Goal: Navigation & Orientation: Understand site structure

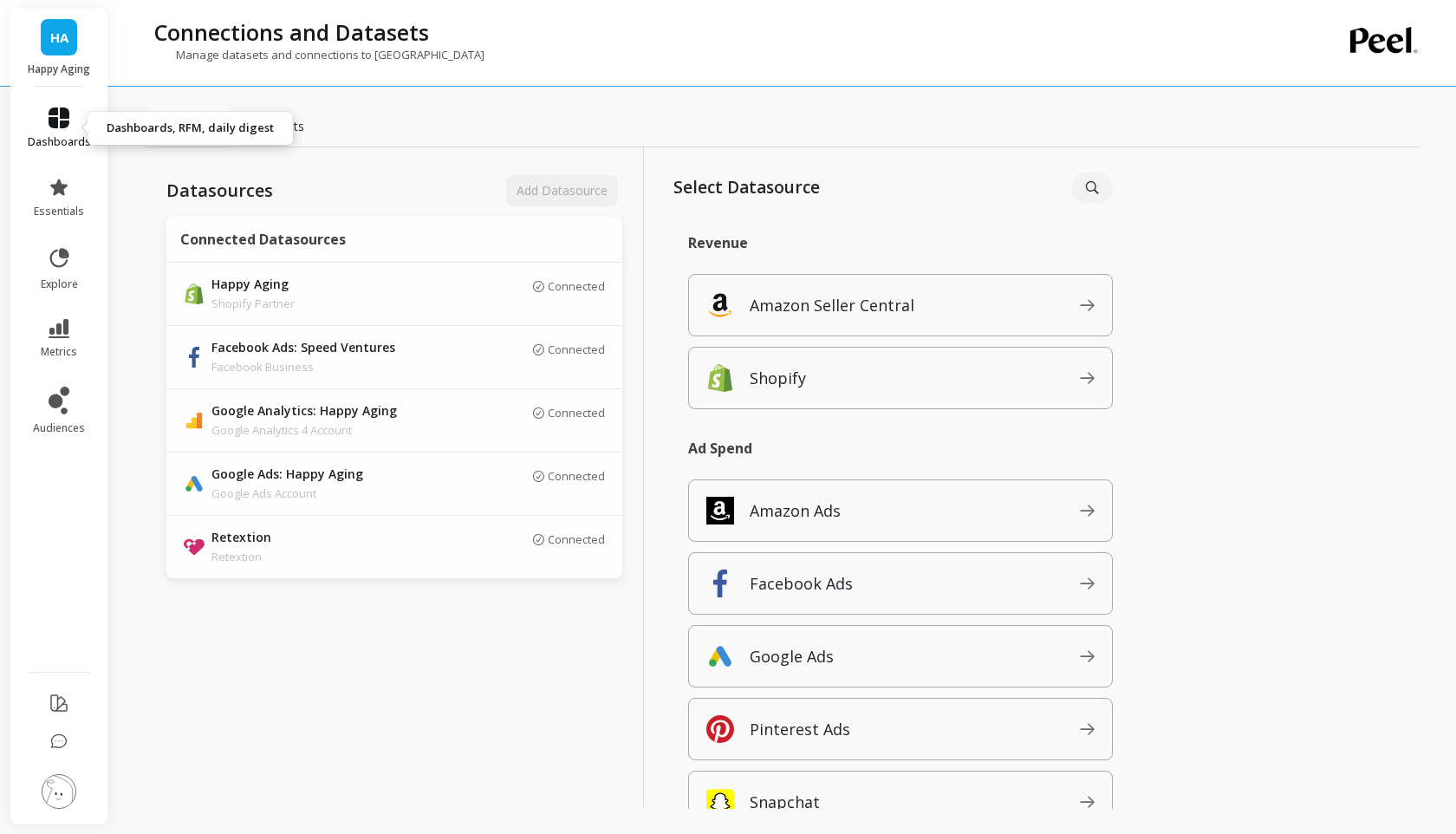
click at [46, 112] on link "dashboards" at bounding box center [59, 128] width 64 height 42
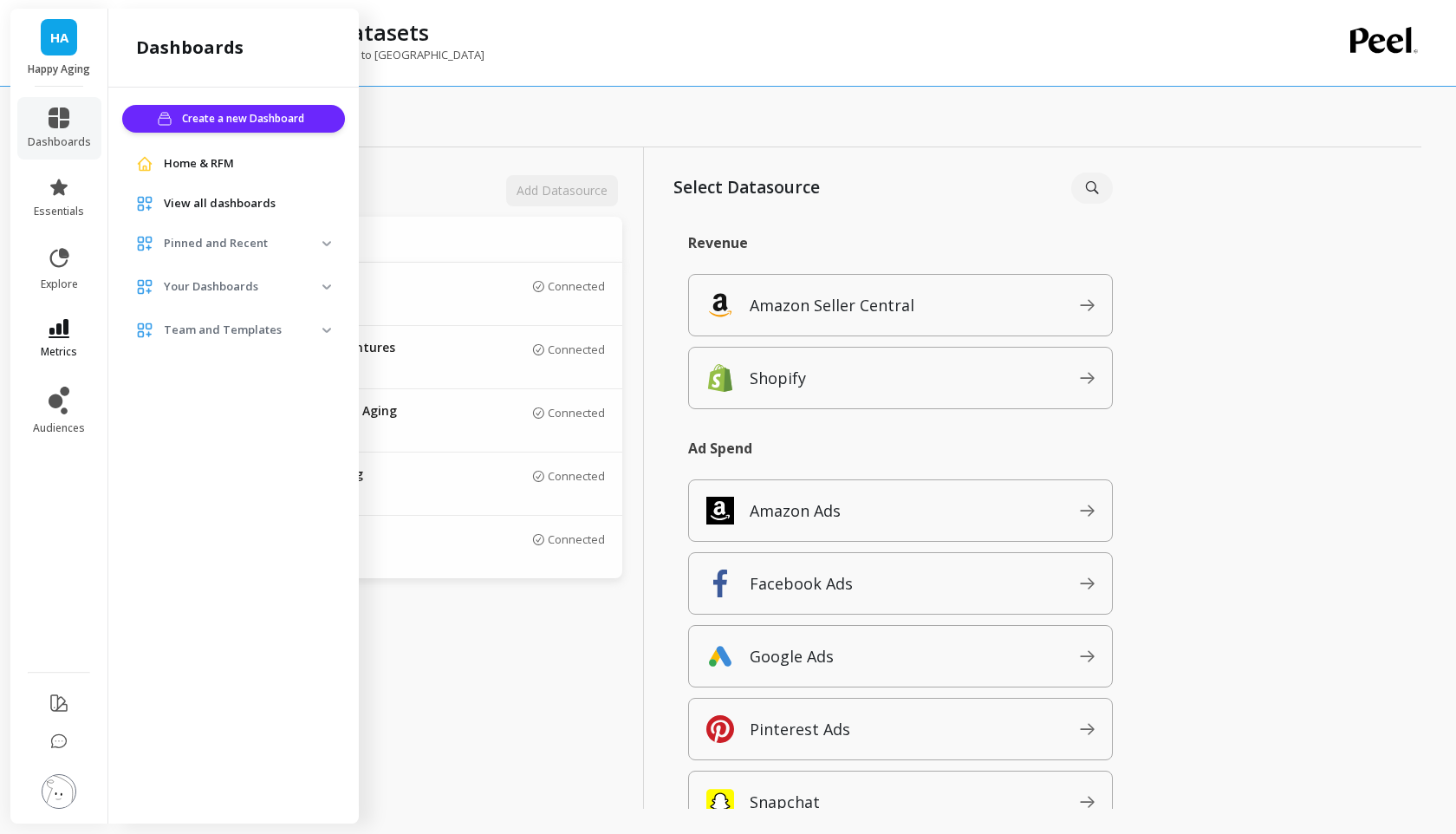
click at [74, 330] on link "metrics" at bounding box center [59, 338] width 64 height 40
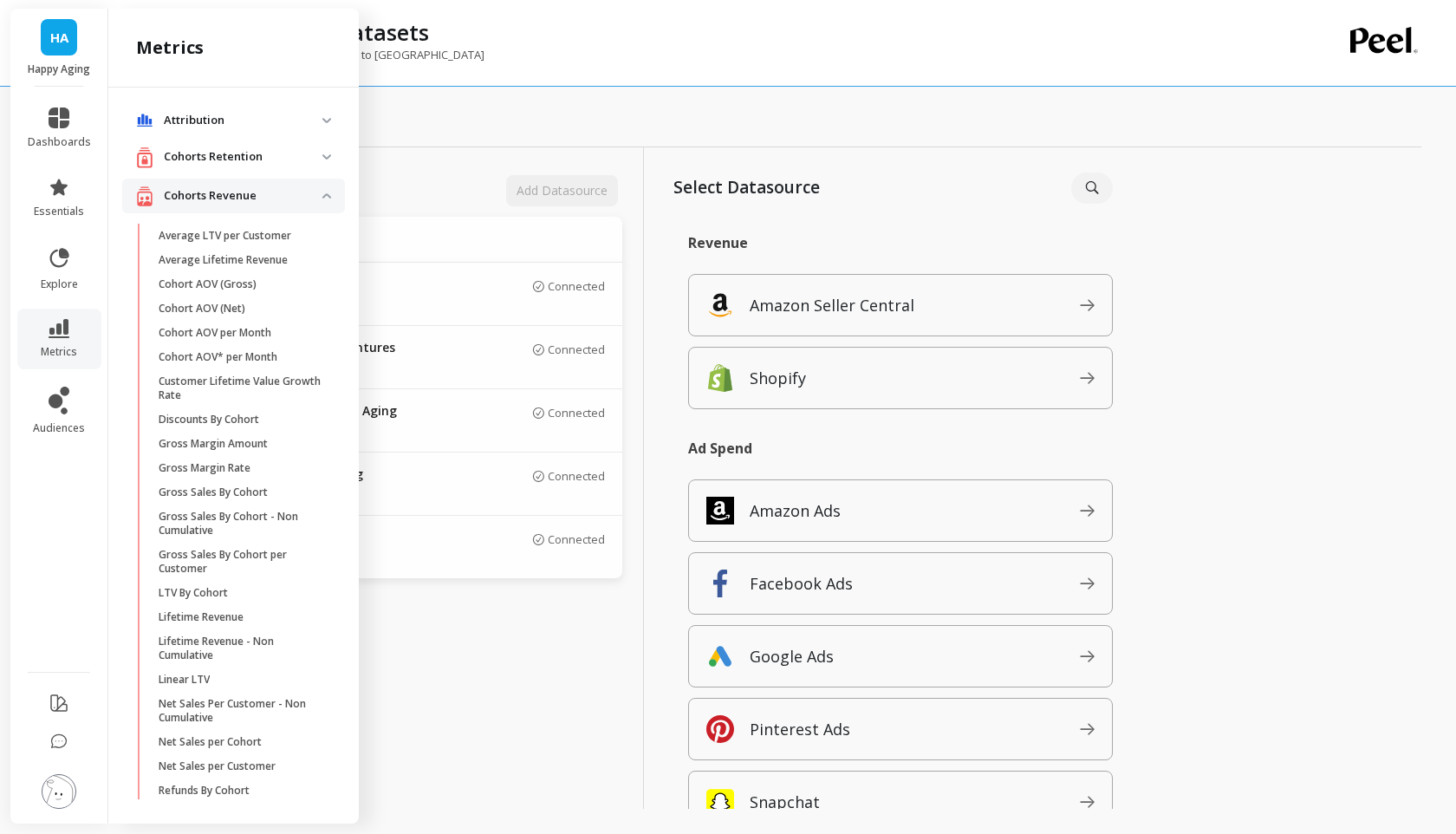
click at [306, 195] on p "Cohorts Revenue" at bounding box center [243, 196] width 159 height 18
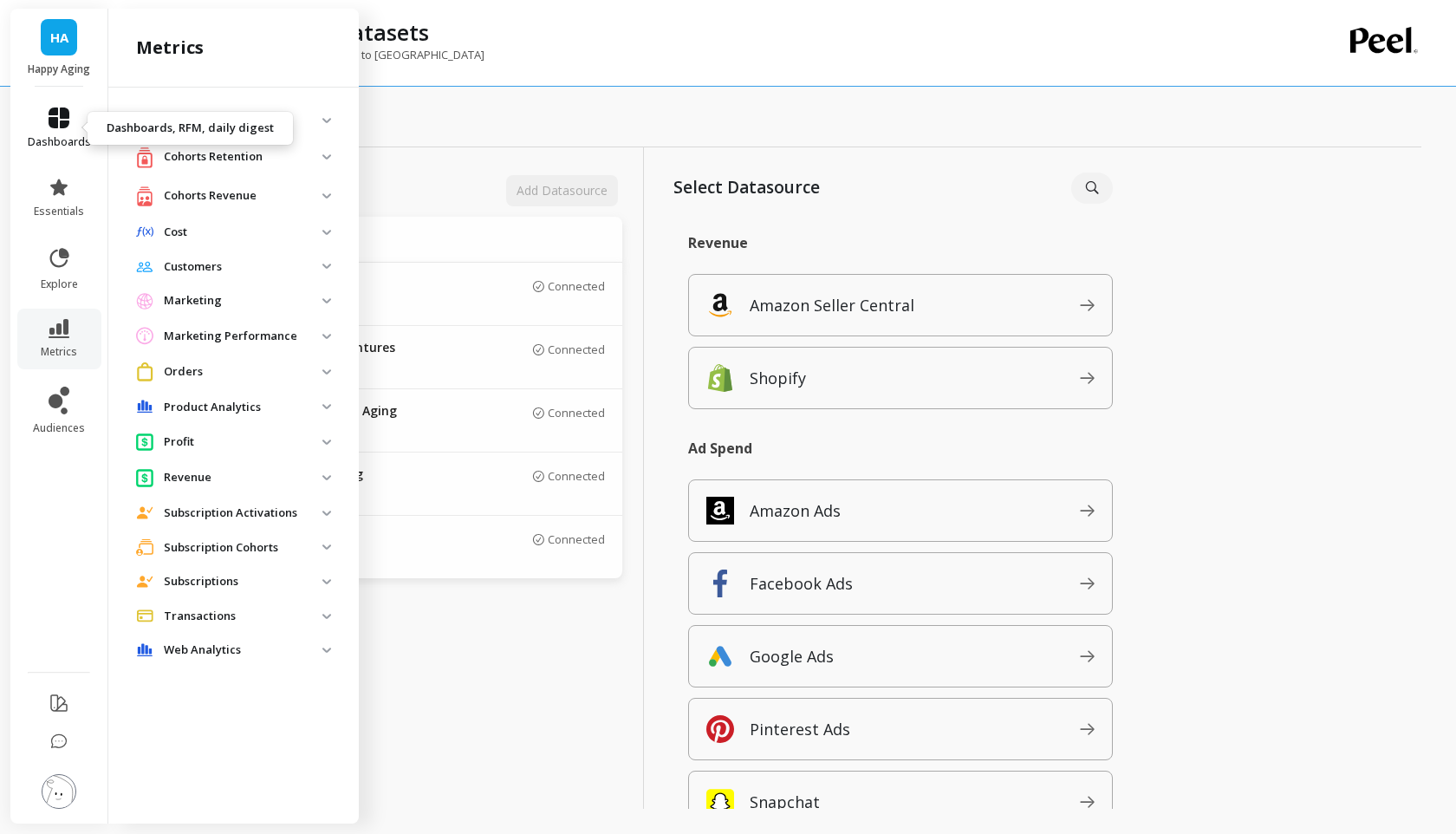
click at [67, 131] on link "dashboards" at bounding box center [59, 128] width 64 height 42
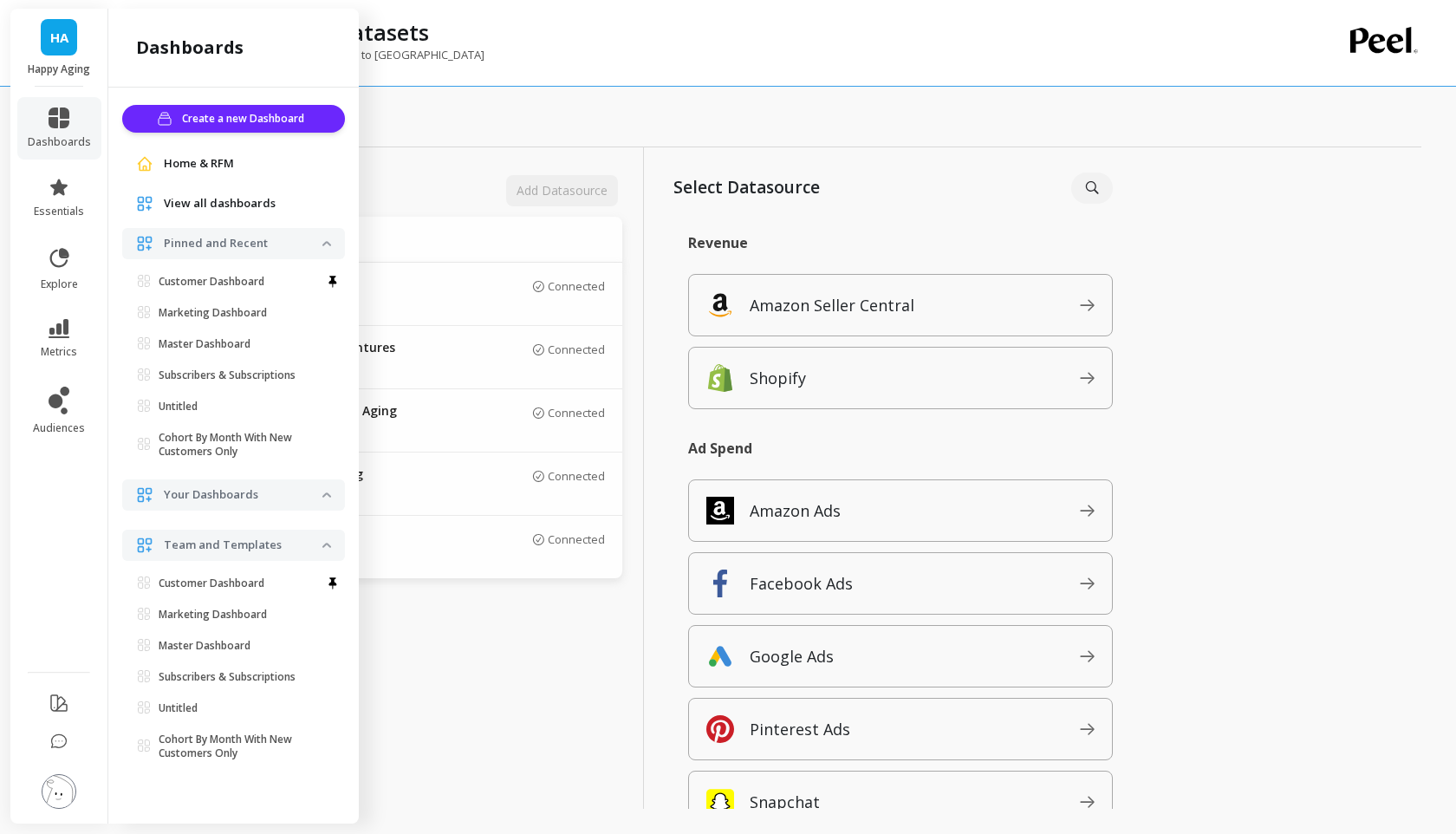
click at [301, 241] on p "Pinned and Recent" at bounding box center [243, 244] width 159 height 18
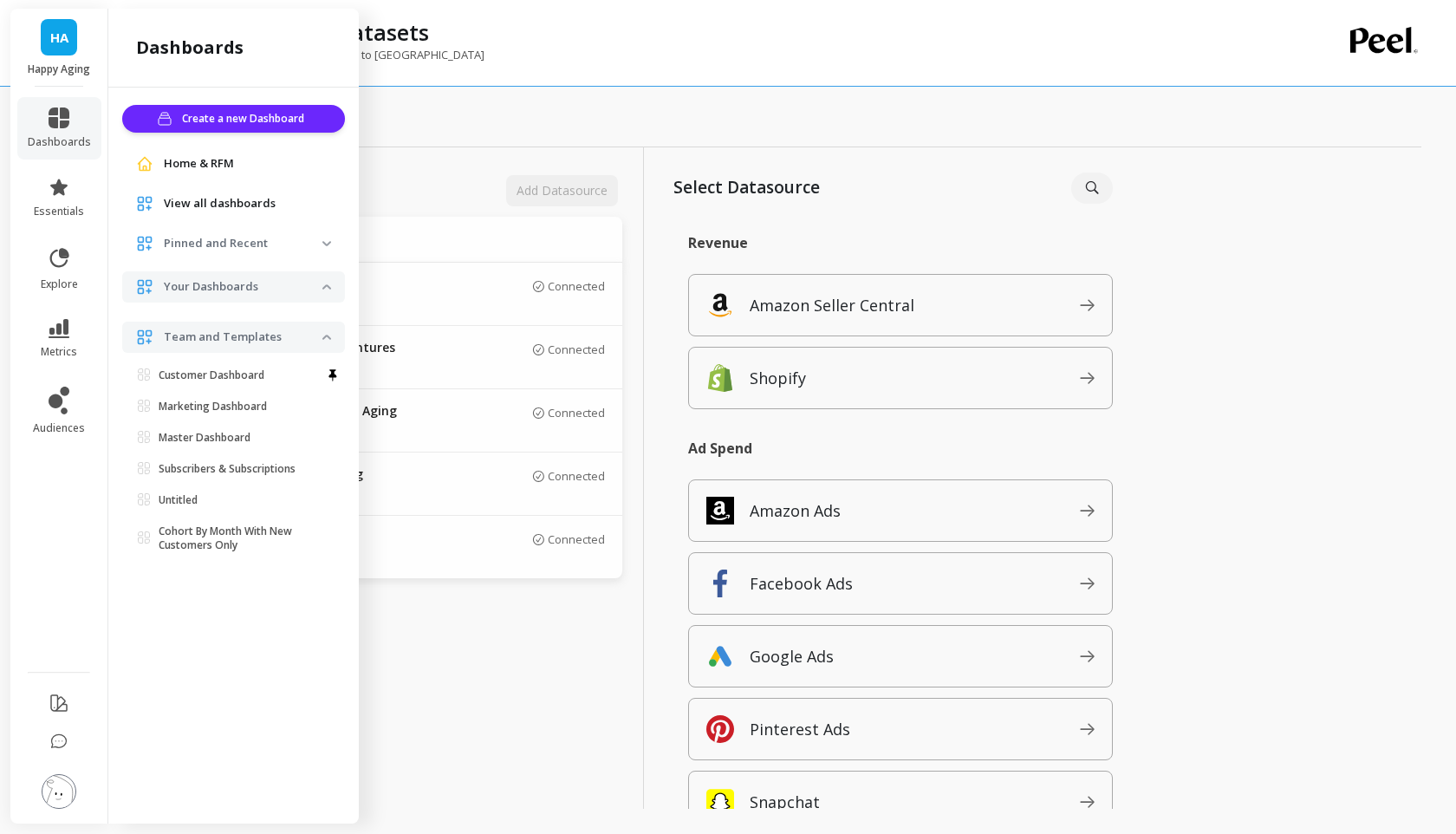
click at [268, 334] on p "Team and Templates" at bounding box center [243, 337] width 159 height 18
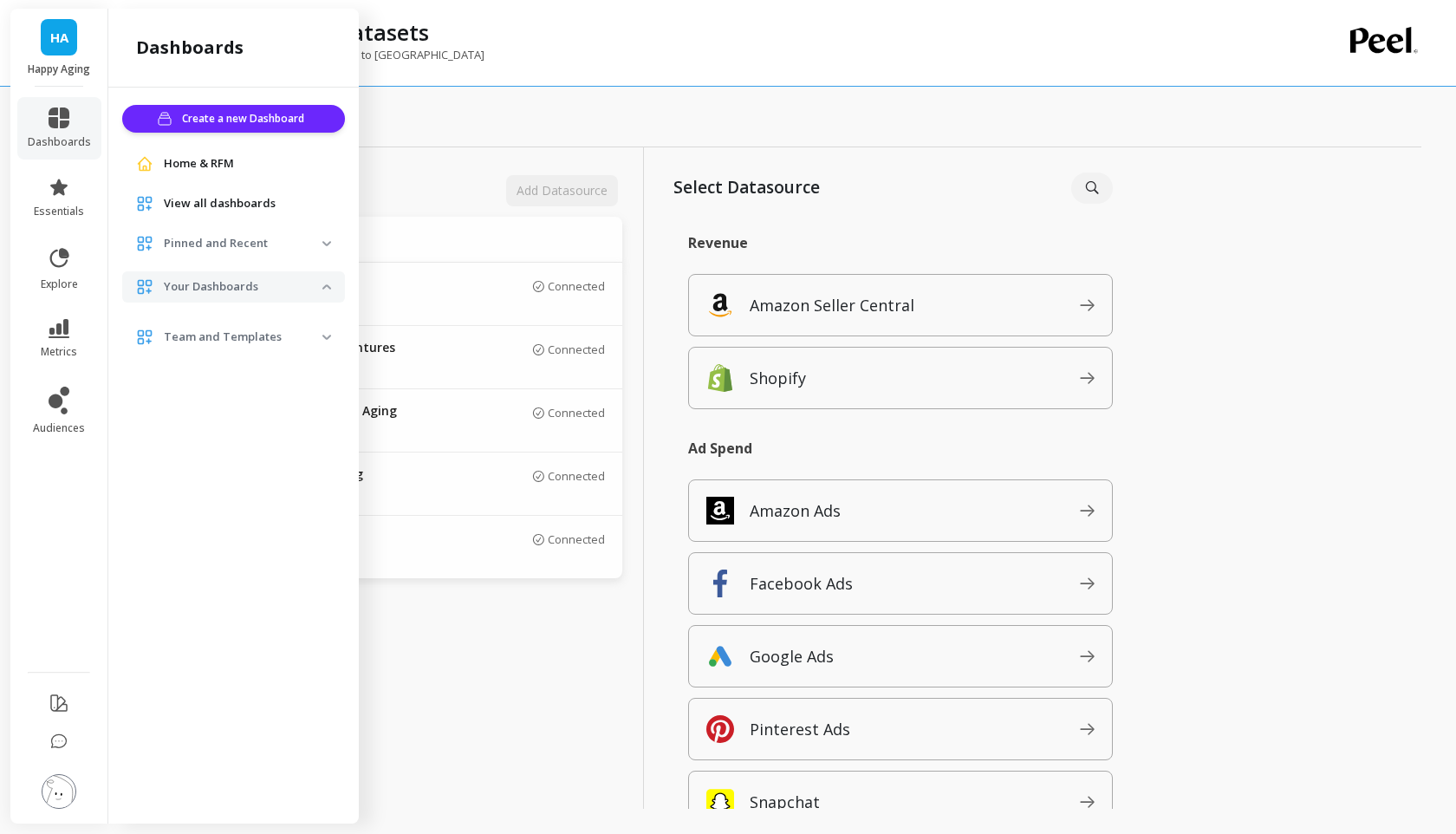
click at [274, 292] on p "Your Dashboards" at bounding box center [243, 287] width 159 height 18
click at [273, 292] on p "Your Dashboards" at bounding box center [243, 287] width 159 height 18
click at [79, 133] on link "dashboards" at bounding box center [59, 128] width 64 height 42
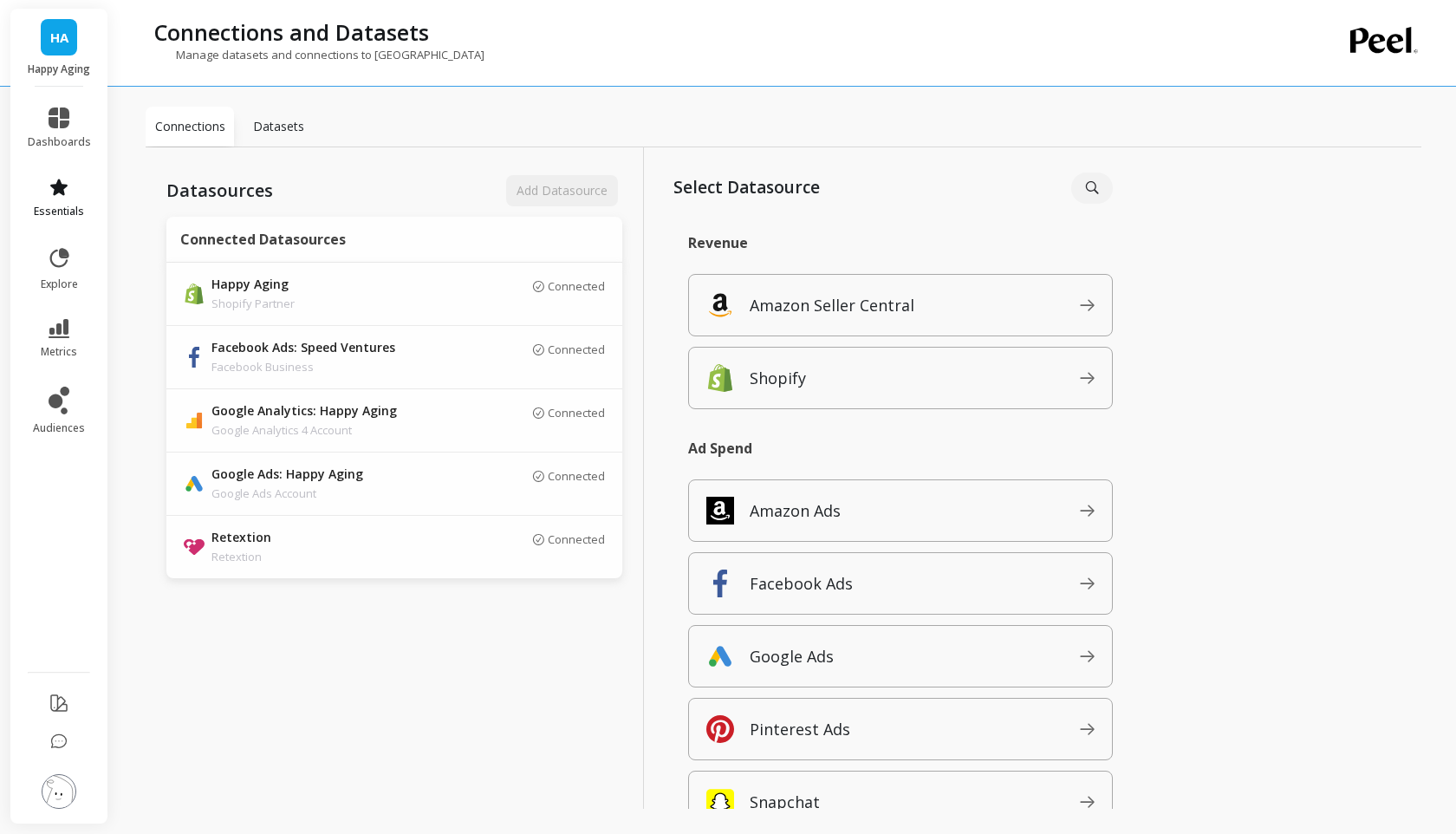
click at [72, 198] on link "essentials" at bounding box center [59, 197] width 64 height 42
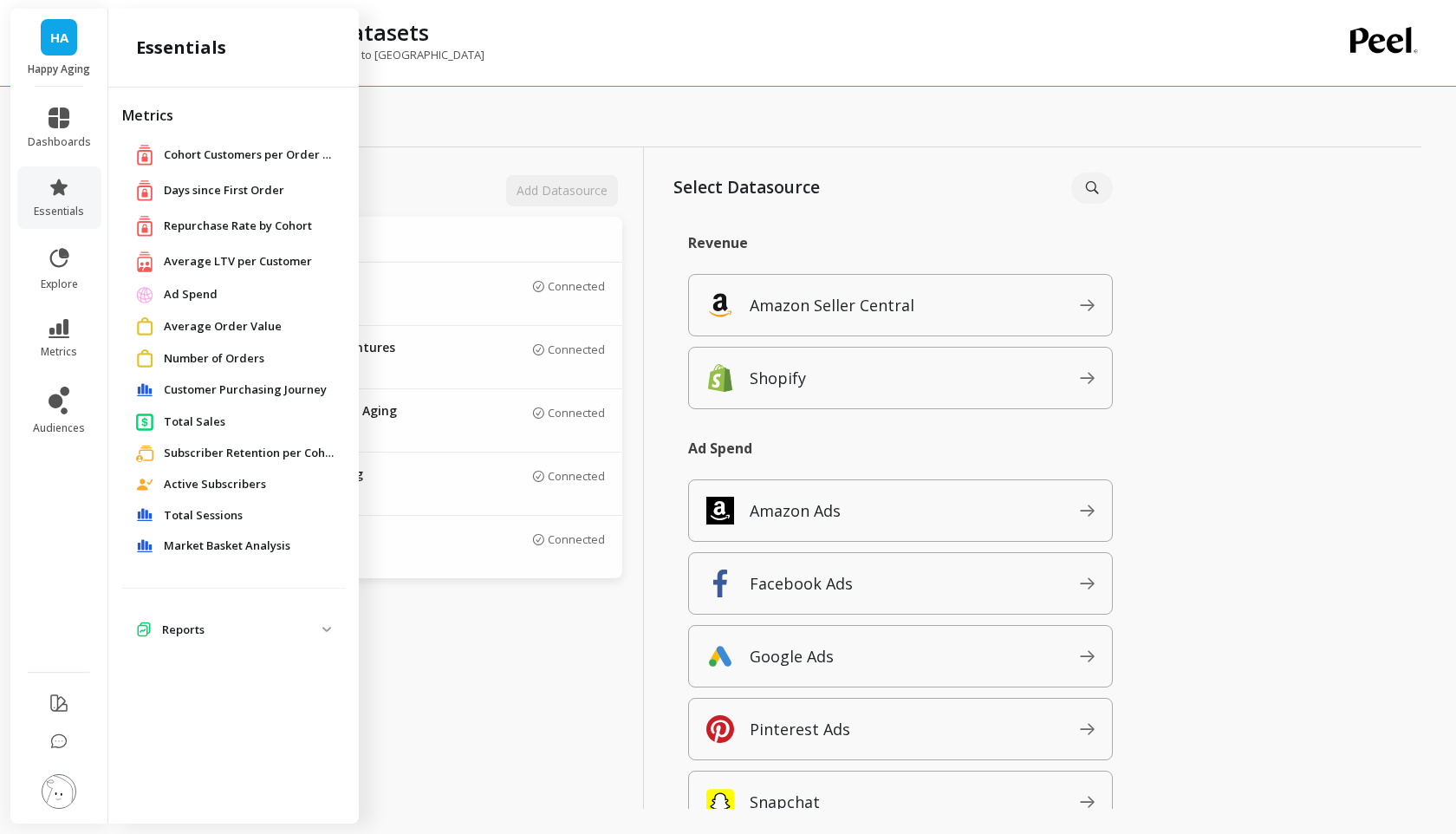
click at [210, 619] on span "Reports" at bounding box center [233, 630] width 223 height 31
click at [210, 624] on p "Reports" at bounding box center [243, 631] width 161 height 18
click at [207, 622] on p "Reports" at bounding box center [243, 631] width 161 height 18
